Goal: Find contact information: Find contact information

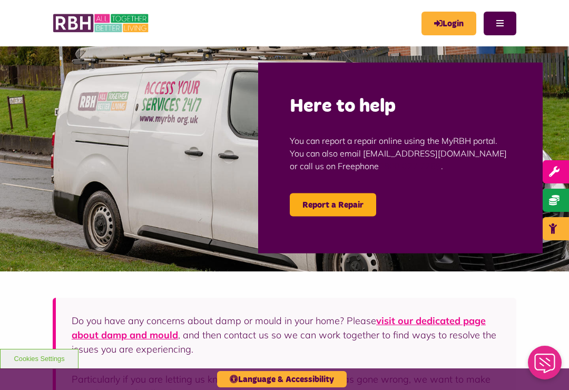
click at [450, 24] on link "Login" at bounding box center [449, 24] width 55 height 24
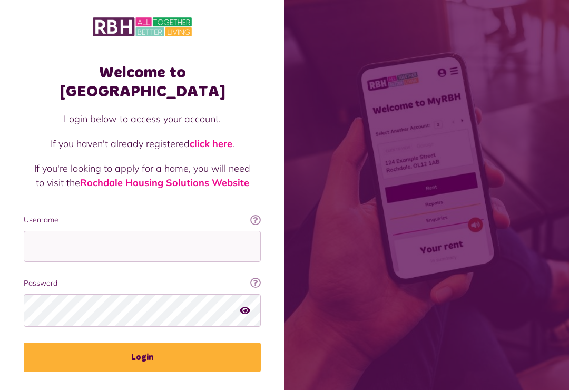
scroll to position [121, 0]
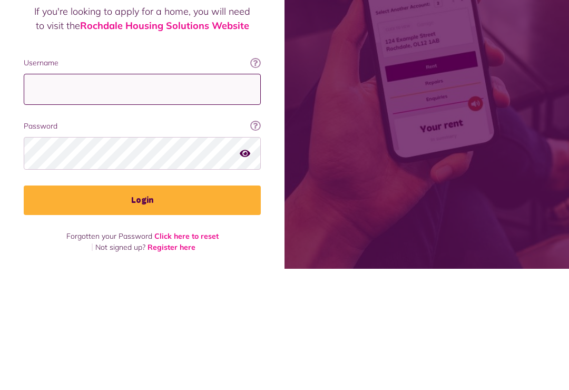
type input "**********"
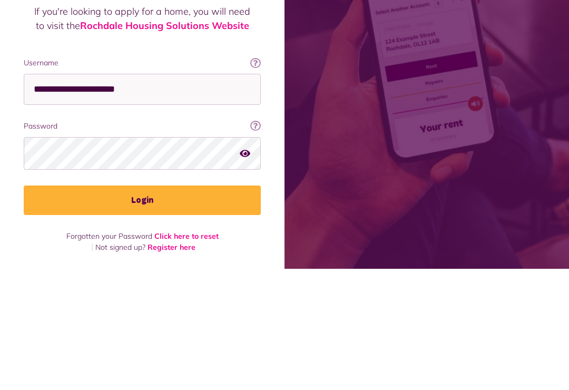
click at [142, 307] on button "Login" at bounding box center [142, 322] width 237 height 30
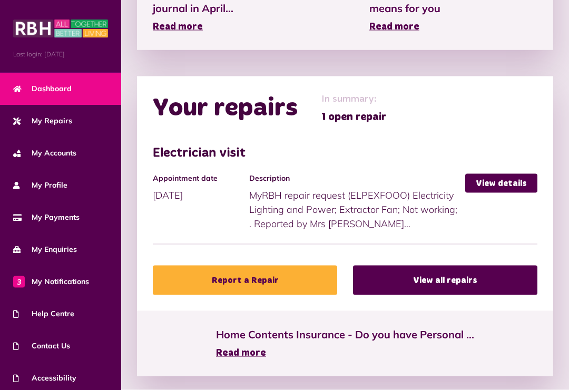
scroll to position [537, 0]
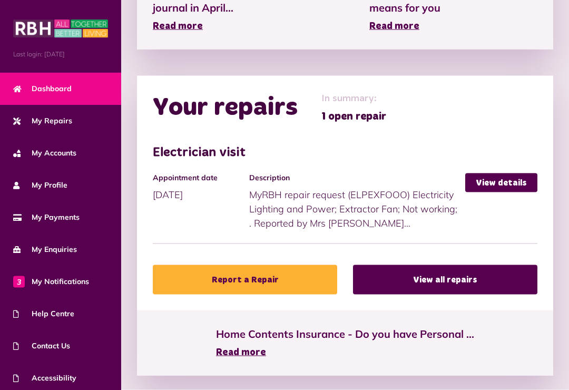
click at [54, 349] on span "Contact Us" at bounding box center [41, 346] width 57 height 11
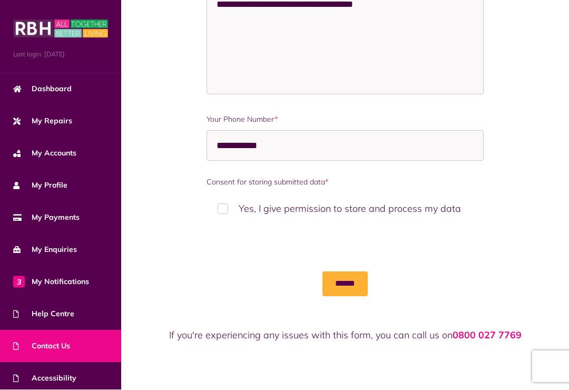
scroll to position [693, 0]
